Goal: Navigation & Orientation: Find specific page/section

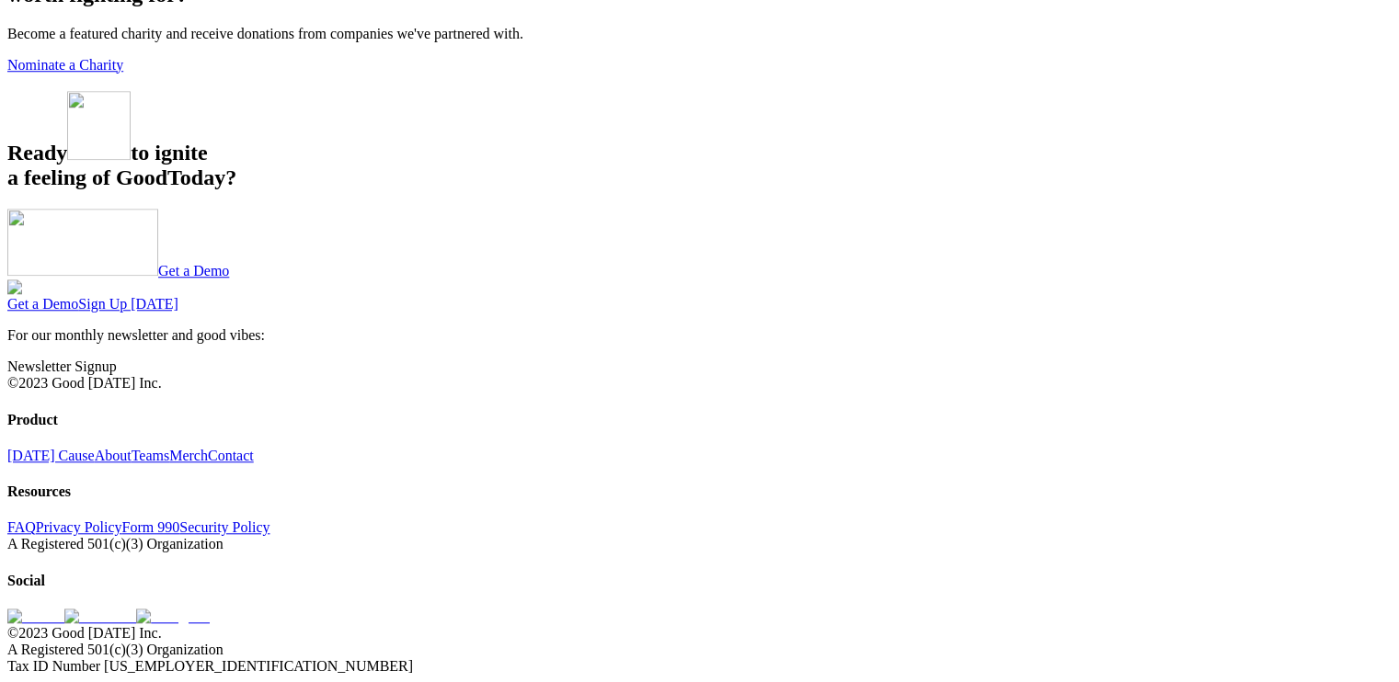
scroll to position [2299, 0]
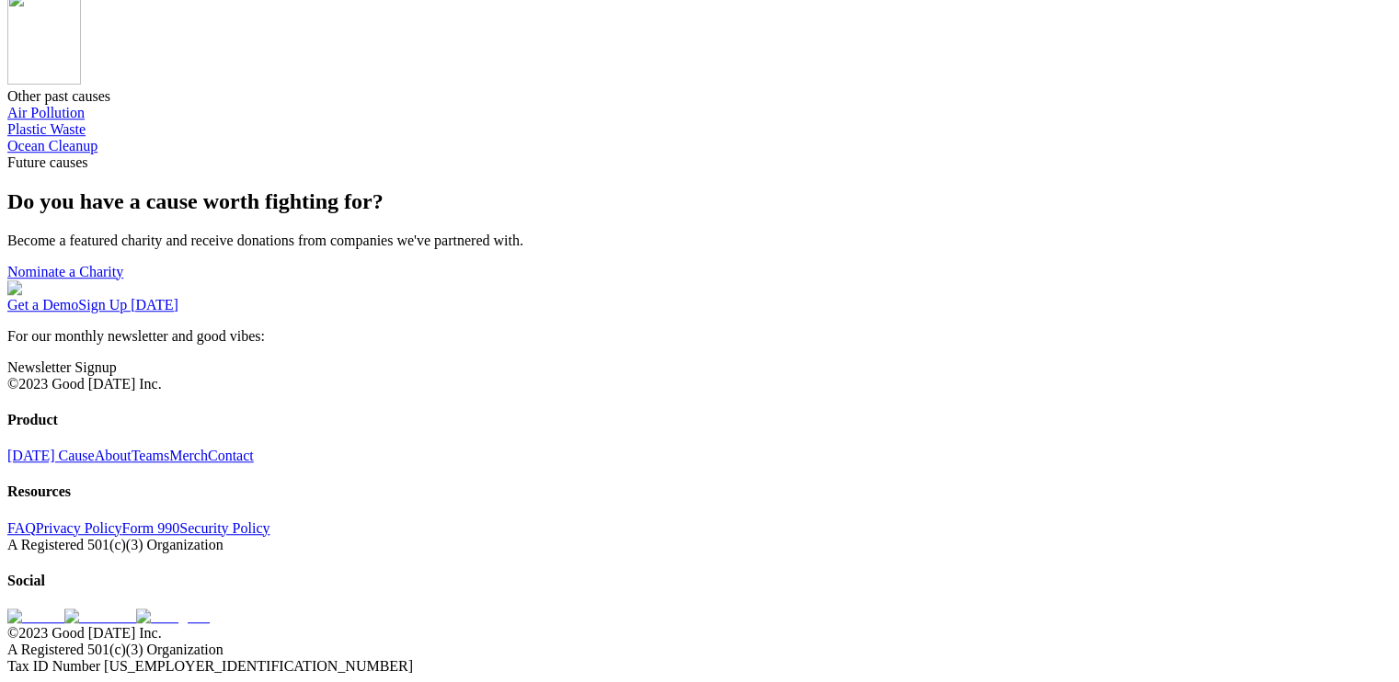
scroll to position [1655, 0]
drag, startPoint x: 710, startPoint y: 180, endPoint x: 681, endPoint y: 177, distance: 28.6
click at [85, 120] on link "Air Pollution" at bounding box center [45, 113] width 77 height 16
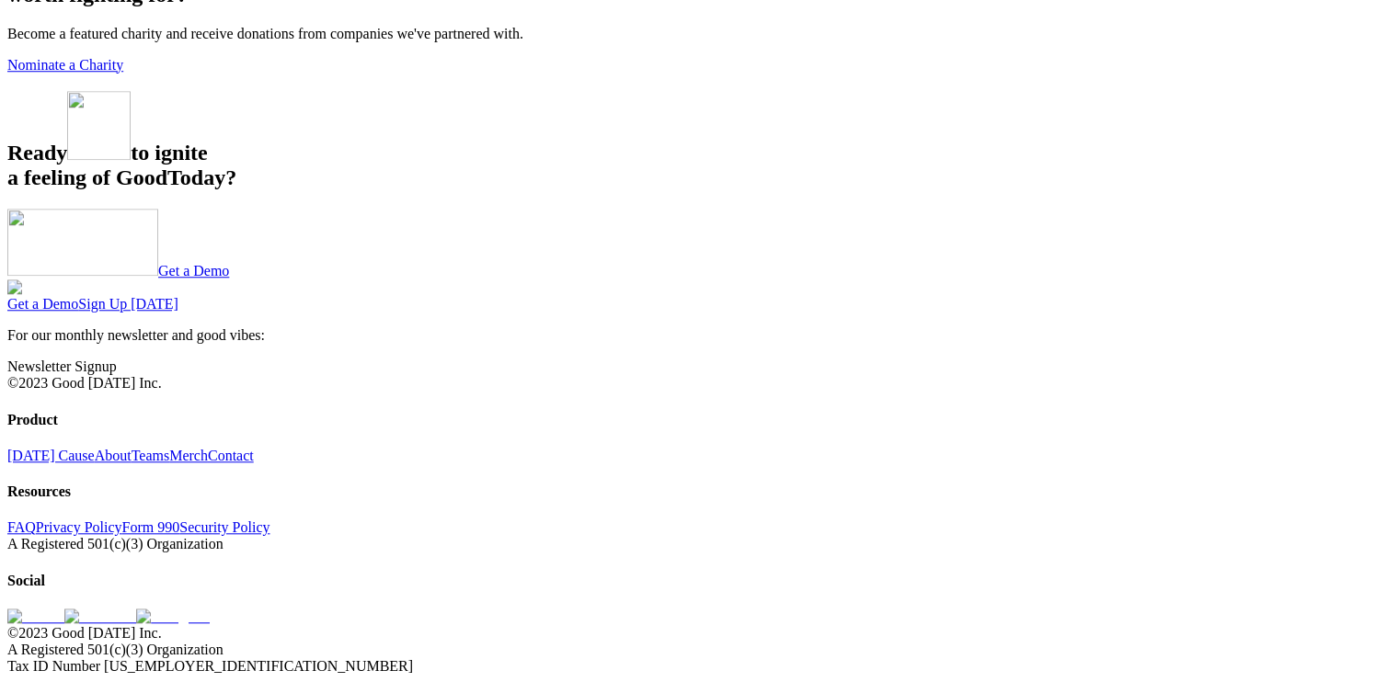
scroll to position [2266, 0]
